Goal: Information Seeking & Learning: Find specific fact

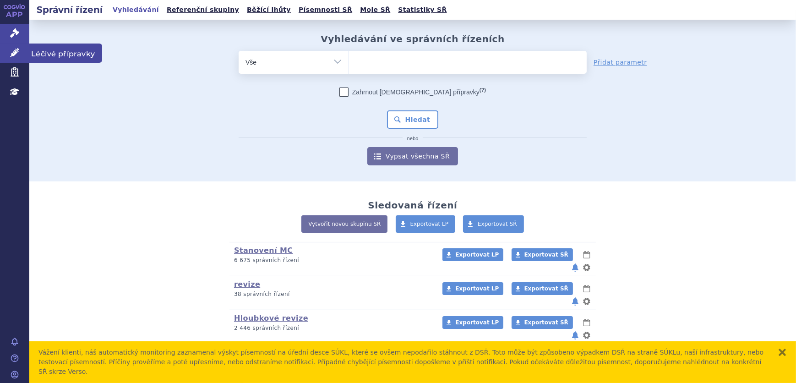
click at [0, 56] on link "Léčivé přípravky" at bounding box center [14, 53] width 29 height 19
click at [6, 50] on link "Léčivé přípravky" at bounding box center [14, 53] width 29 height 19
click at [22, 56] on link "Léčivé přípravky" at bounding box center [14, 53] width 29 height 19
click at [7, 51] on link "Léčivé přípravky" at bounding box center [14, 53] width 29 height 19
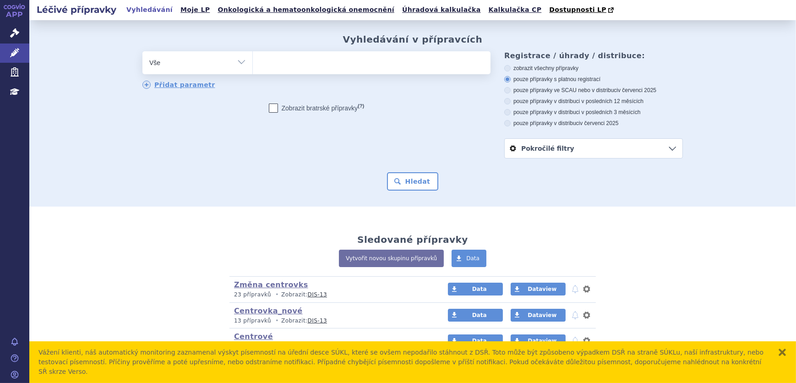
click at [297, 65] on ul at bounding box center [372, 60] width 238 height 19
click at [253, 65] on select at bounding box center [252, 62] width 0 height 23
type input "te"
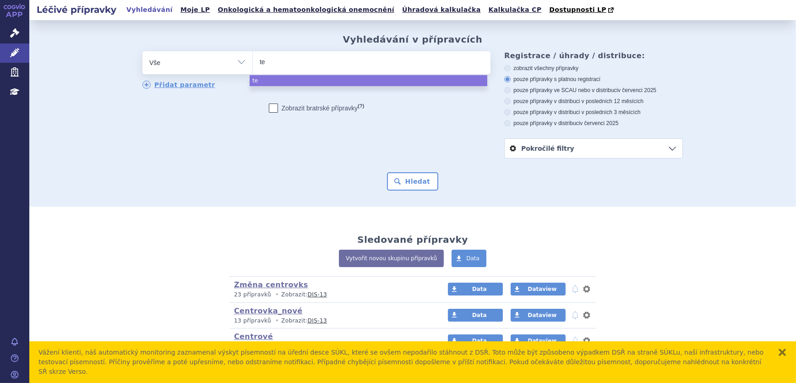
type input "tet"
type input "tetav"
type input "tetava"
type input "tetavax"
select select "tetavax"
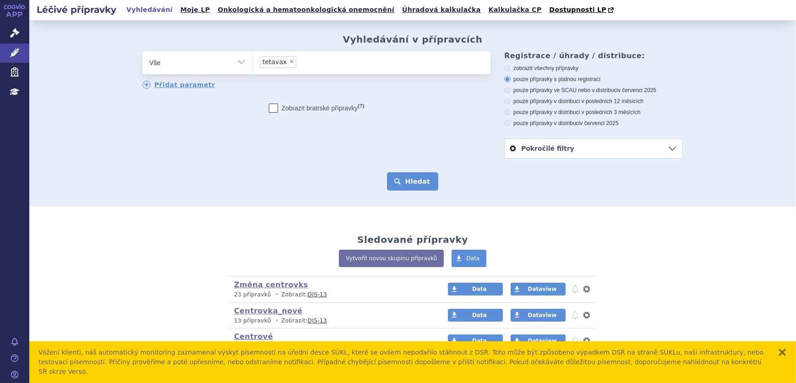
click at [407, 190] on button "Hledat" at bounding box center [413, 181] width 52 height 18
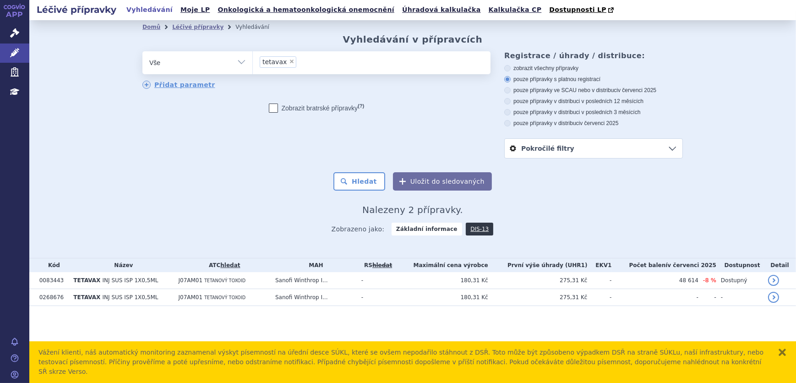
click at [289, 60] on span "×" at bounding box center [291, 61] width 5 height 5
click at [253, 60] on select "tetavax" at bounding box center [252, 62] width 0 height 23
select select
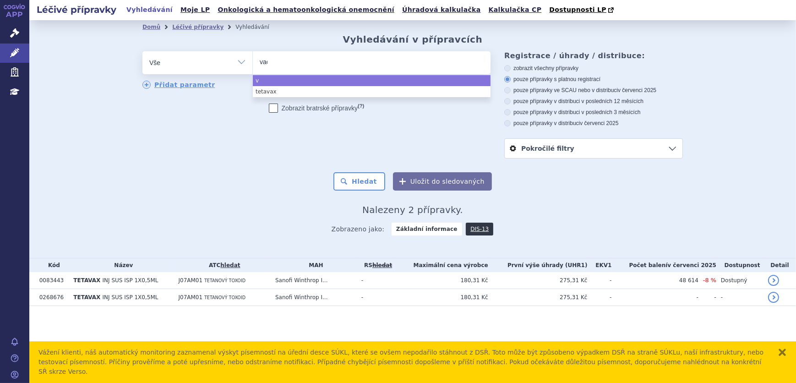
type input "vact"
type input "vactet"
type input "vacteta"
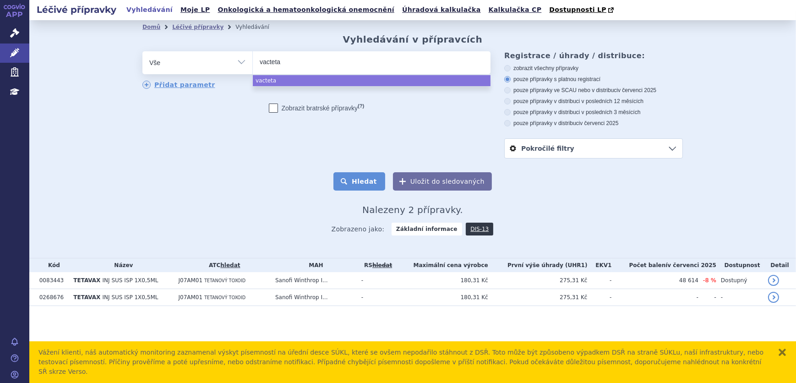
select select "vacteta"
click at [347, 175] on button "Hledat" at bounding box center [360, 181] width 52 height 18
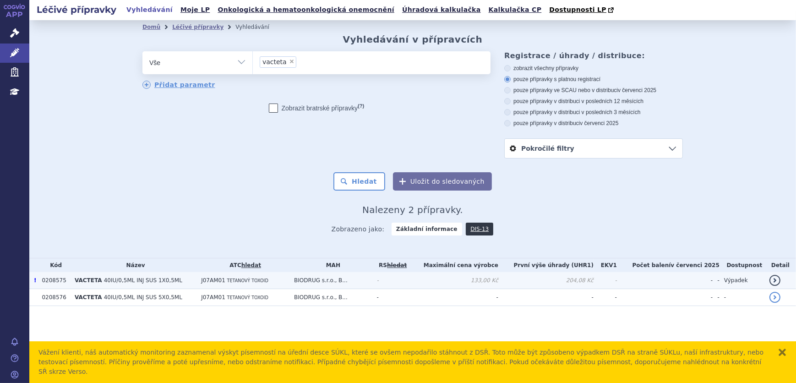
click at [372, 280] on td "BIODRUG s.r.o., B..." at bounding box center [331, 280] width 82 height 17
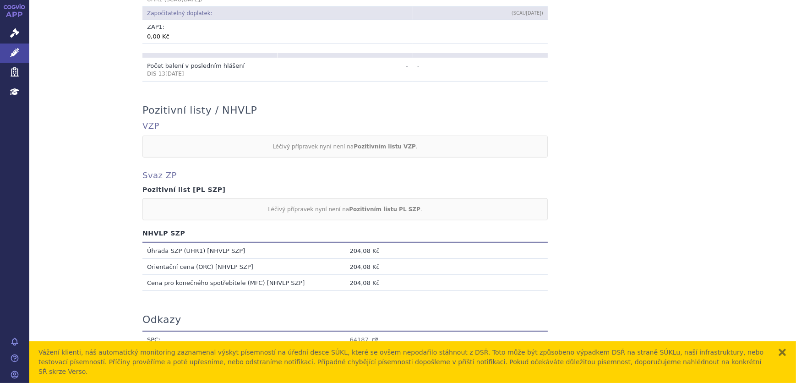
scroll to position [811, 0]
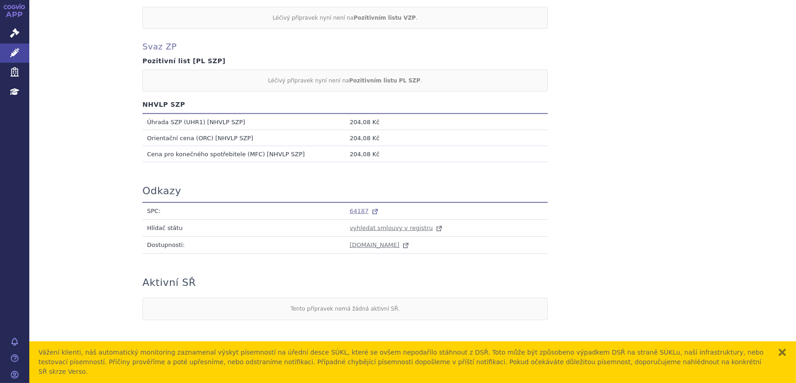
click at [355, 210] on span "64187" at bounding box center [359, 211] width 19 height 7
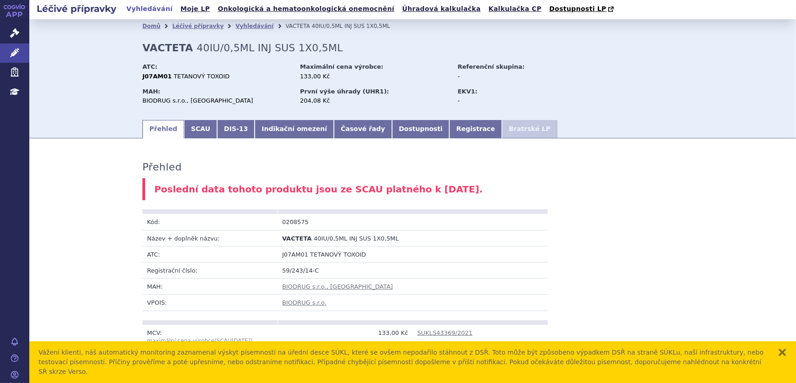
scroll to position [0, 0]
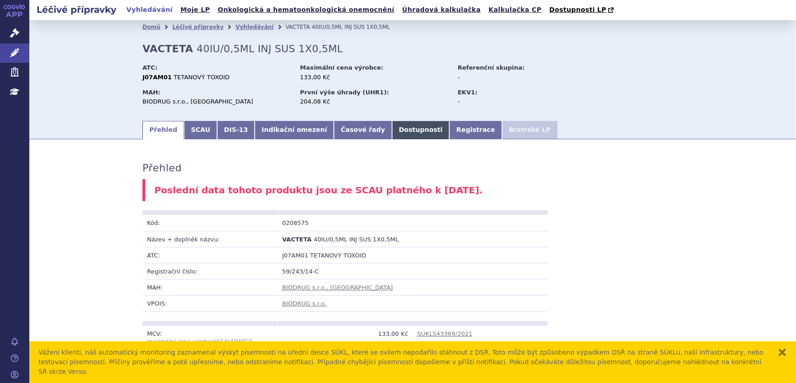
click at [395, 134] on link "Dostupnosti" at bounding box center [421, 130] width 58 height 18
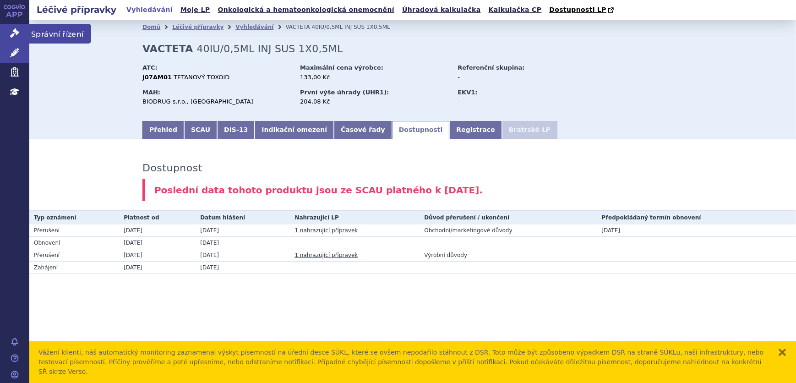
click at [8, 33] on link "Správní řízení" at bounding box center [14, 33] width 29 height 19
